Goal: Check status: Check status

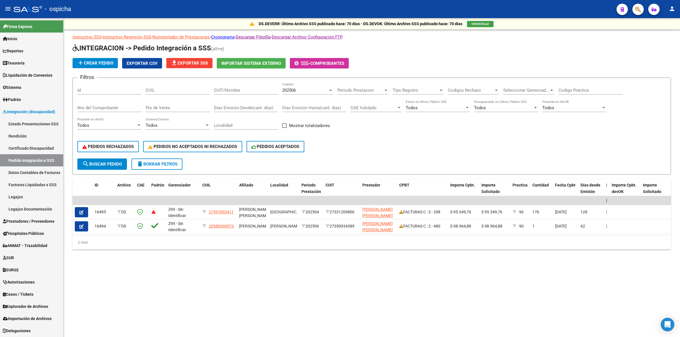
click at [23, 223] on span "Prestadores / Proveedores" at bounding box center [29, 221] width 52 height 6
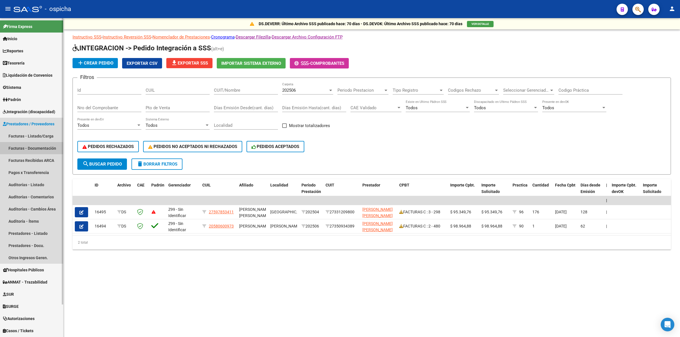
click at [37, 150] on link "Facturas - Documentación" at bounding box center [31, 148] width 63 height 12
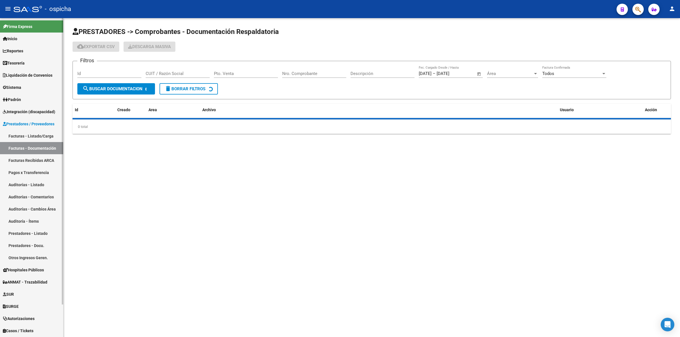
click at [39, 158] on link "Facturas Recibidas ARCA" at bounding box center [31, 160] width 63 height 12
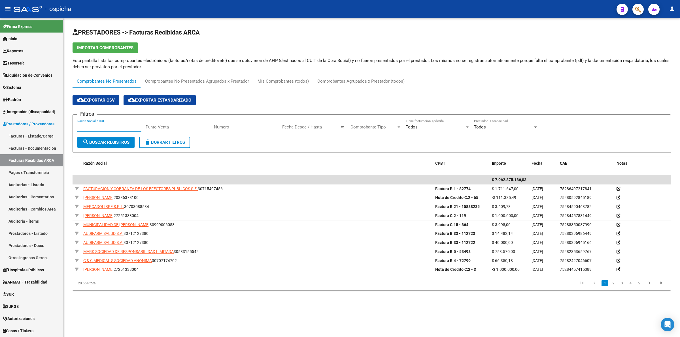
click at [111, 127] on input "Razon Social / CUIT" at bounding box center [109, 127] width 64 height 5
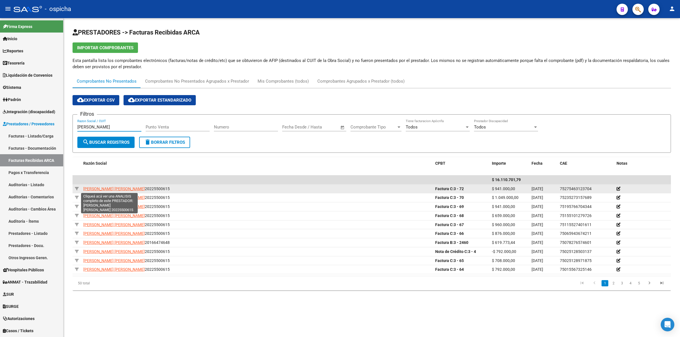
type input "[PERSON_NAME]"
click at [135, 189] on div "[PERSON_NAME] [PERSON_NAME] 20225500615" at bounding box center [256, 189] width 347 height 7
copy div "[PERSON_NAME] [PERSON_NAME]"
drag, startPoint x: 79, startPoint y: 187, endPoint x: 135, endPoint y: 188, distance: 55.2
click at [137, 190] on div "[PERSON_NAME] [PERSON_NAME] 20225500615 Factura C: 3 - 72 $ 941.000,00 [DATE] 7…" at bounding box center [371, 189] width 598 height 9
